Goal: Ask a question

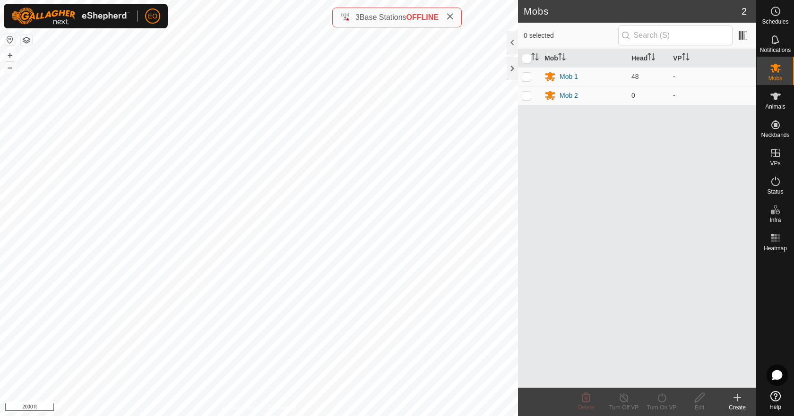
click at [775, 399] on icon at bounding box center [775, 396] width 10 height 10
